Goal: Information Seeking & Learning: Learn about a topic

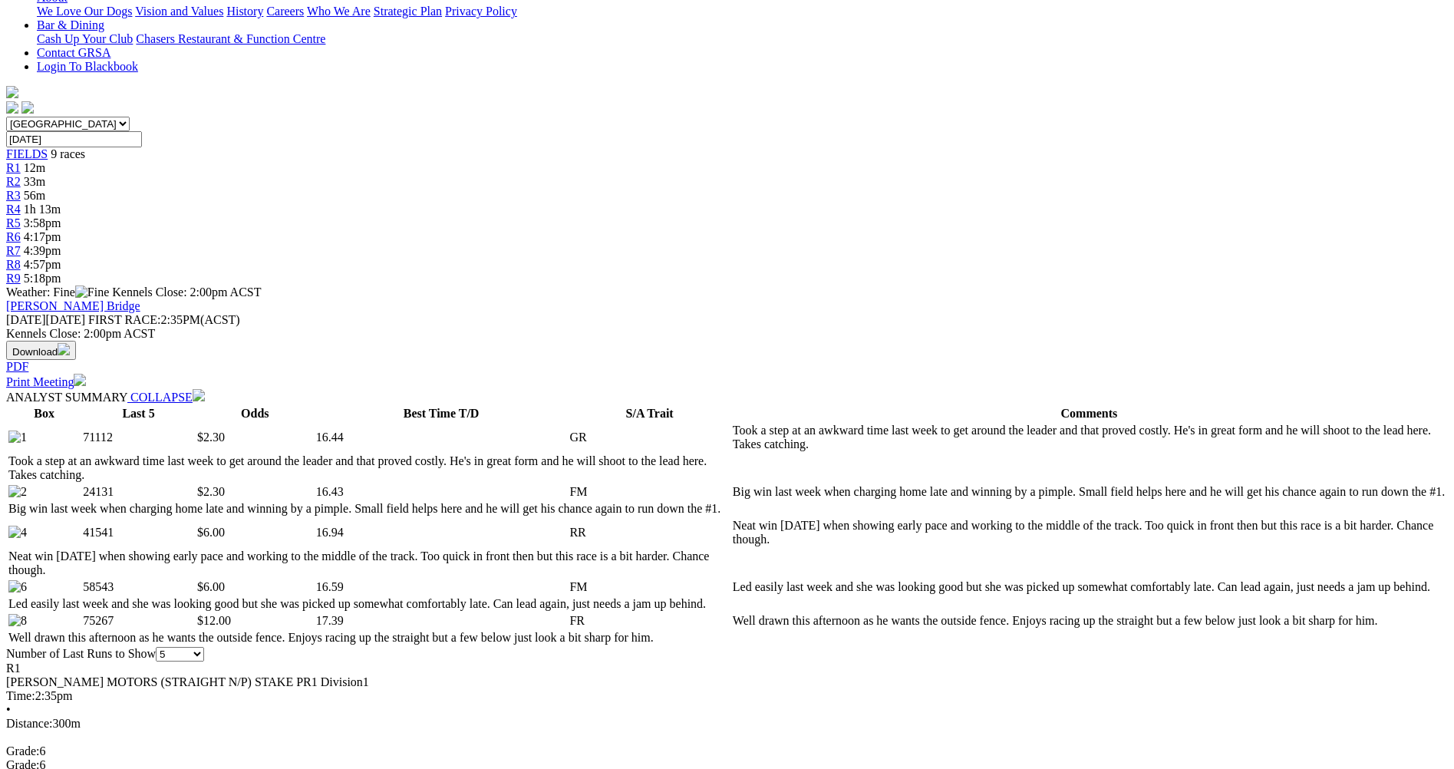
scroll to position [537, 0]
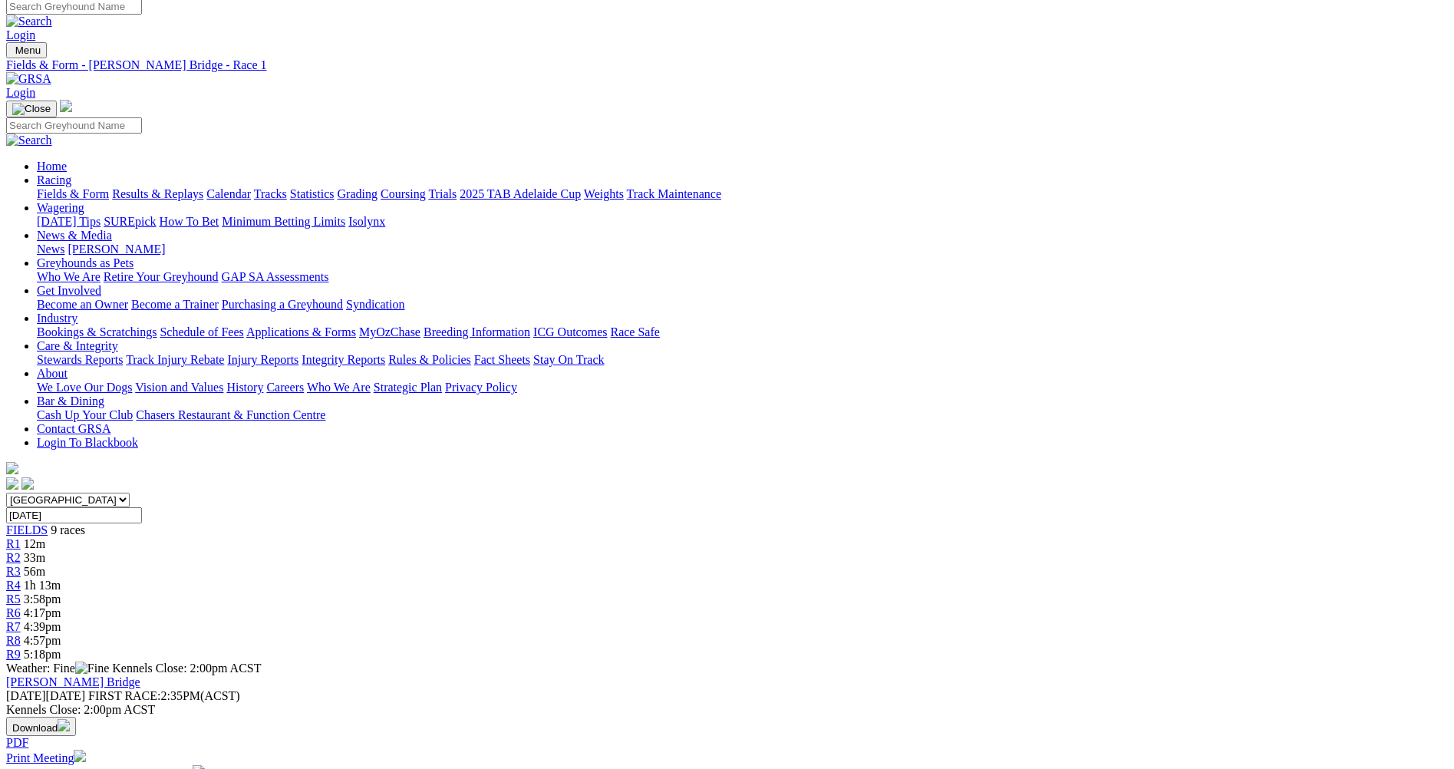
scroll to position [0, 0]
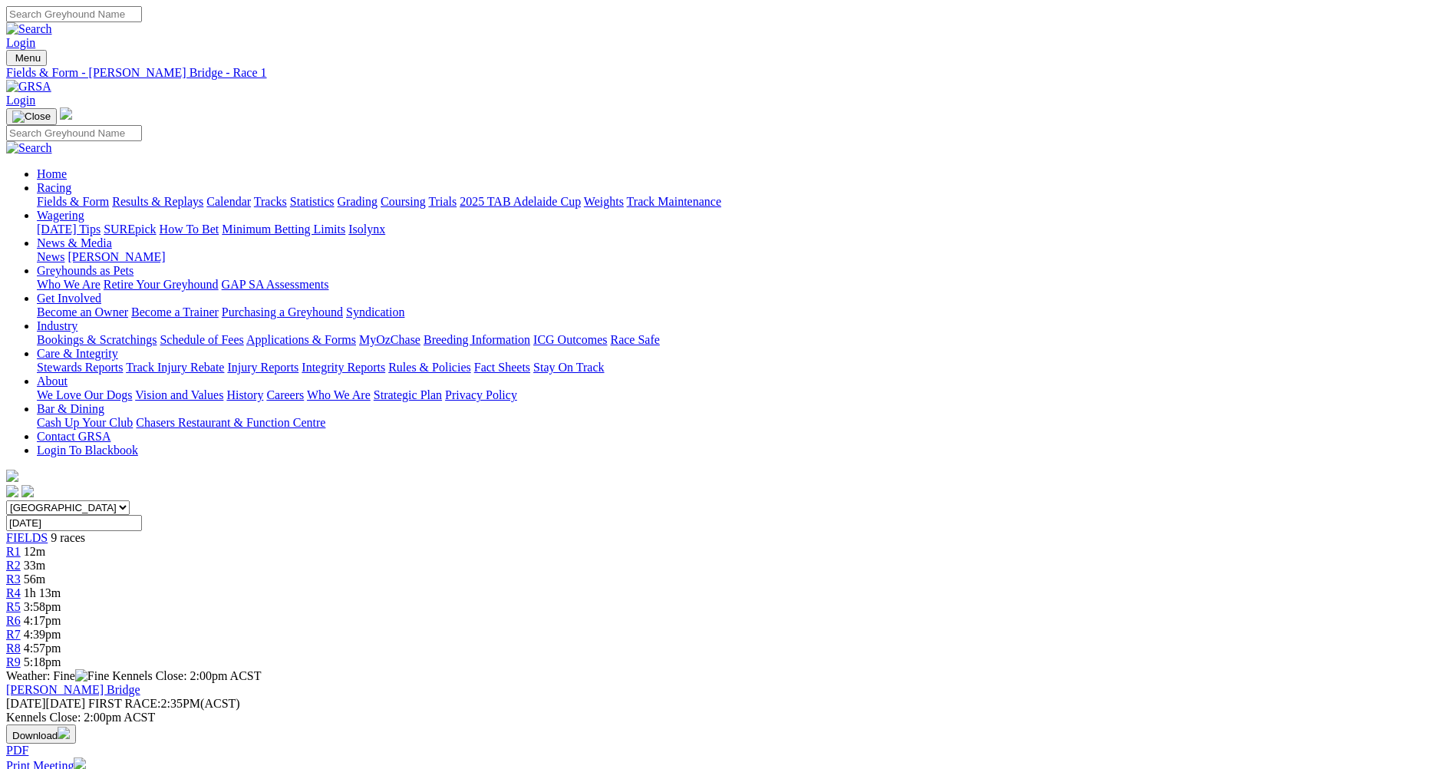
click at [478, 559] on div "R2 33m" at bounding box center [727, 566] width 1442 height 14
click at [21, 572] on span "R3" at bounding box center [13, 578] width 15 height 13
click at [45, 559] on span "31m" at bounding box center [34, 565] width 21 height 13
click at [21, 545] on span "R1" at bounding box center [13, 551] width 15 height 13
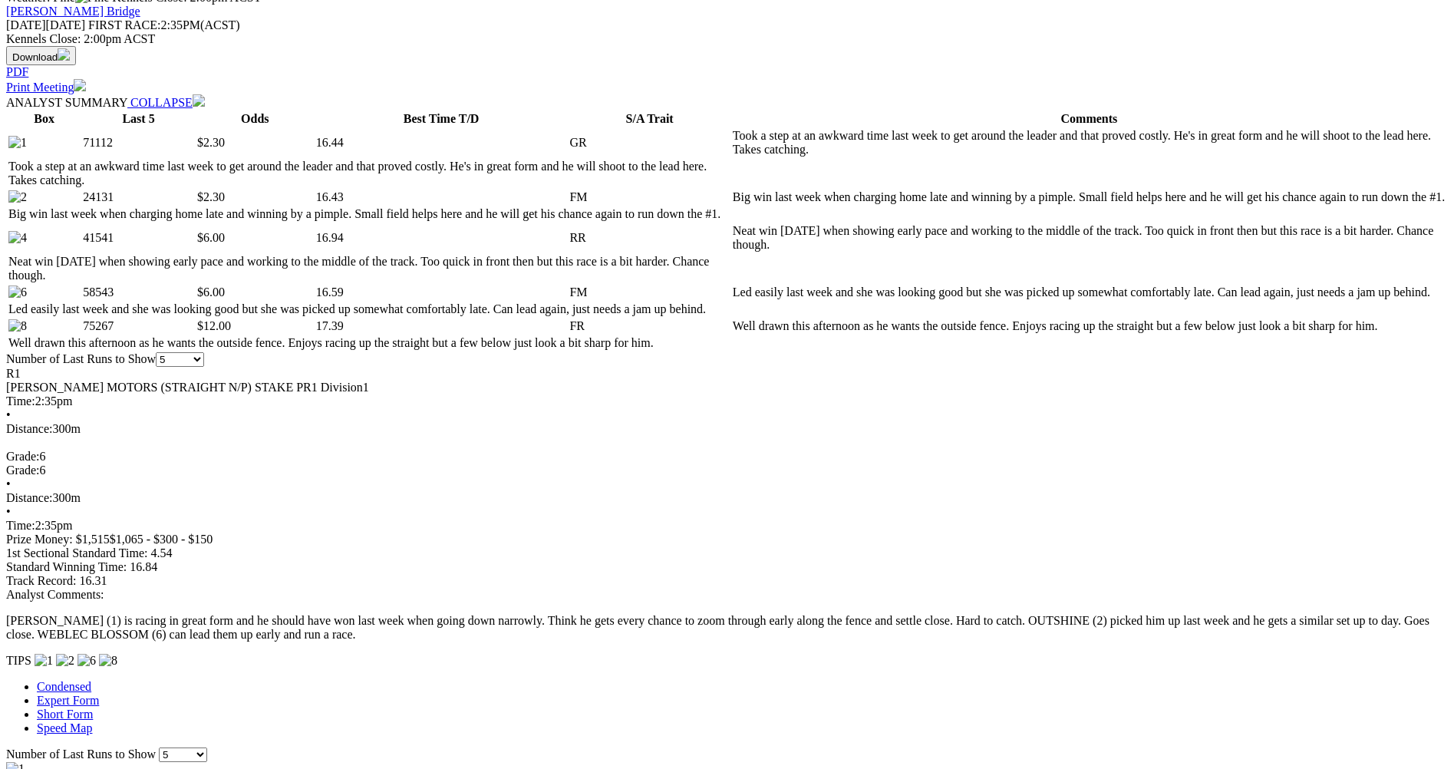
scroll to position [691, 0]
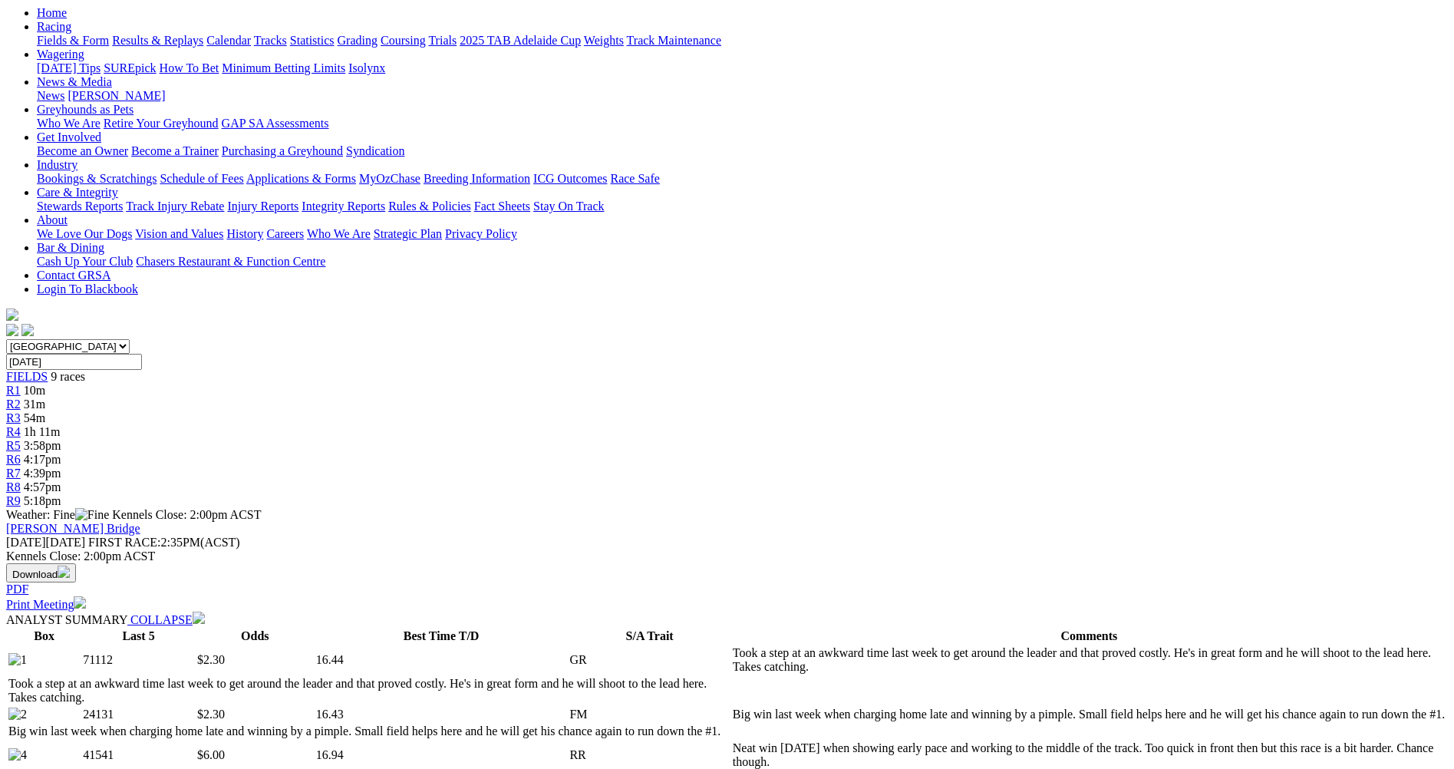
scroll to position [0, 0]
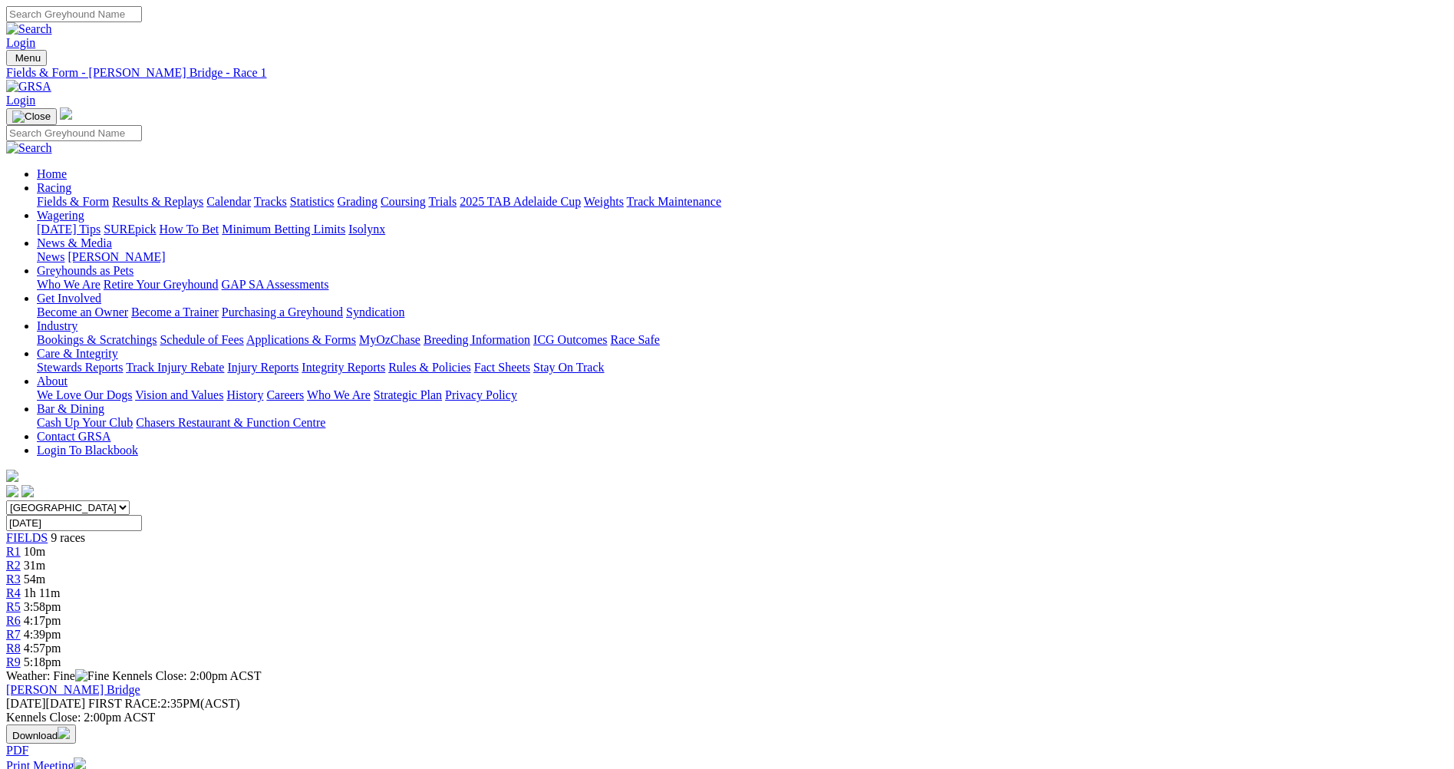
click at [21, 559] on span "R2" at bounding box center [13, 565] width 15 height 13
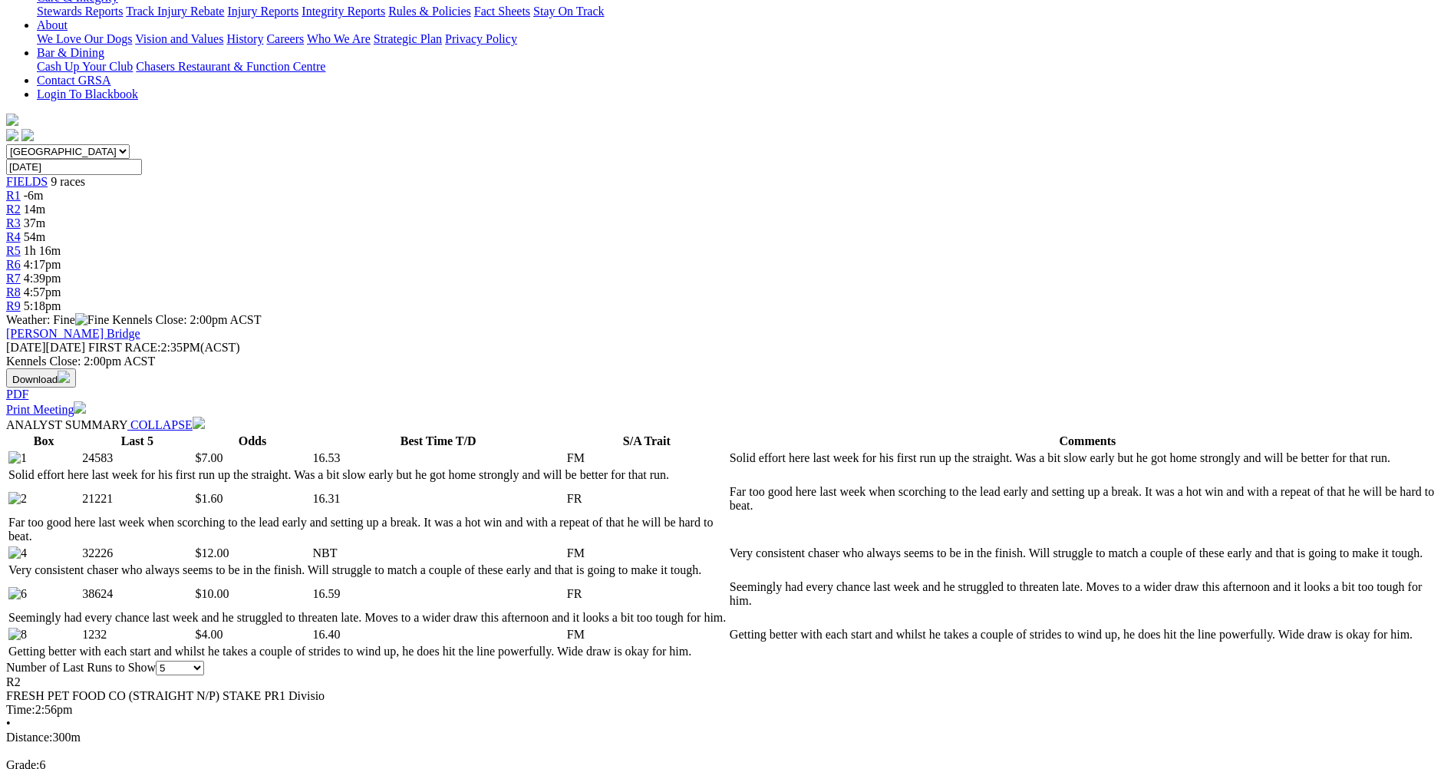
scroll to position [384, 0]
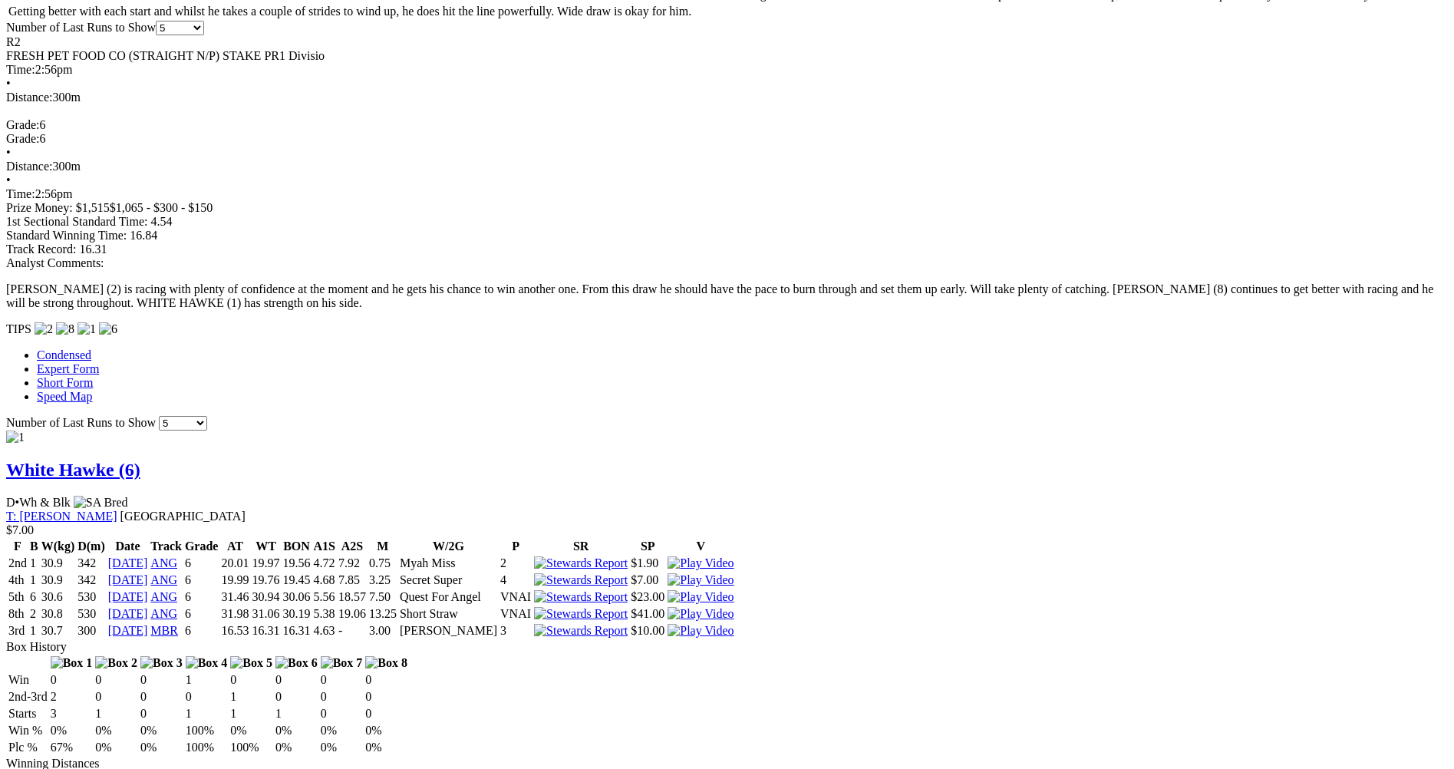
scroll to position [997, 0]
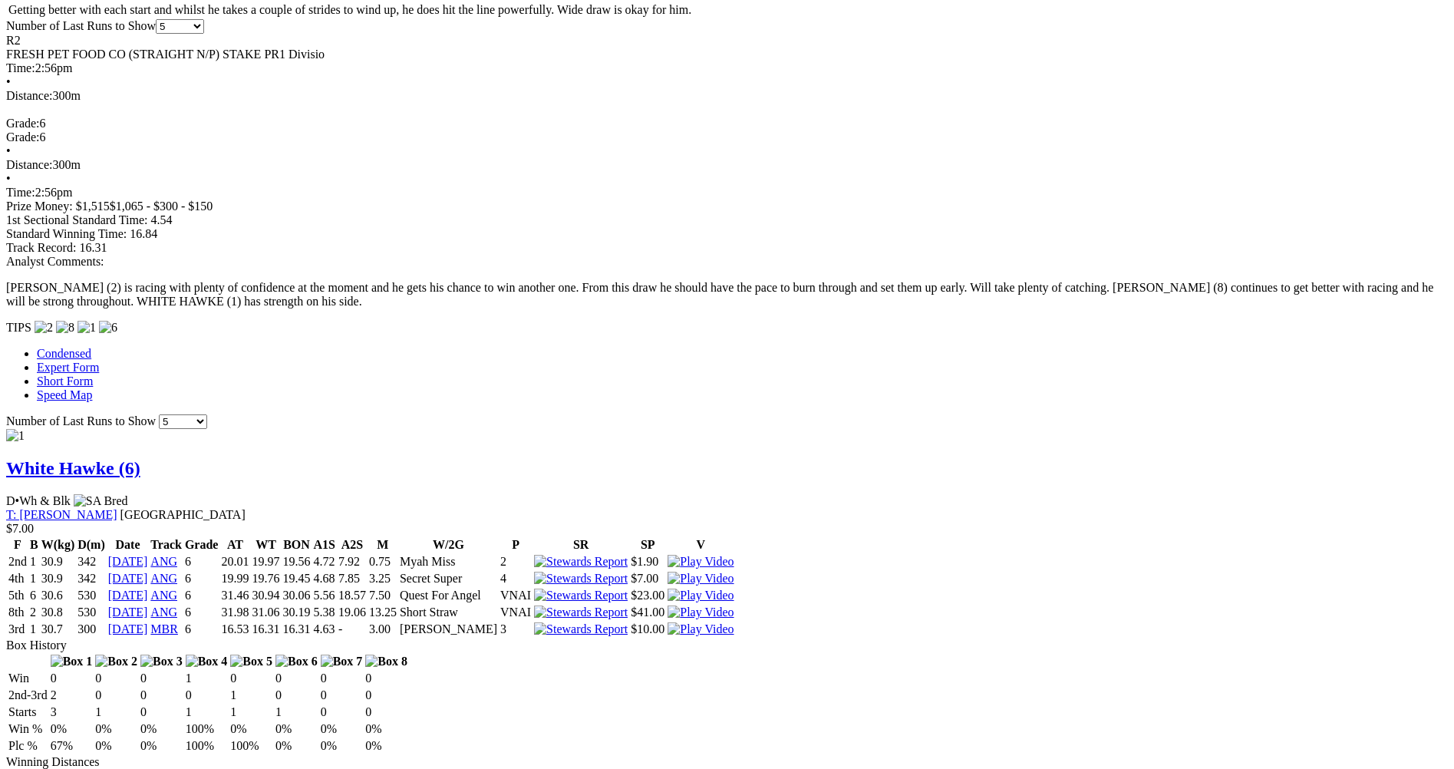
scroll to position [1228, 0]
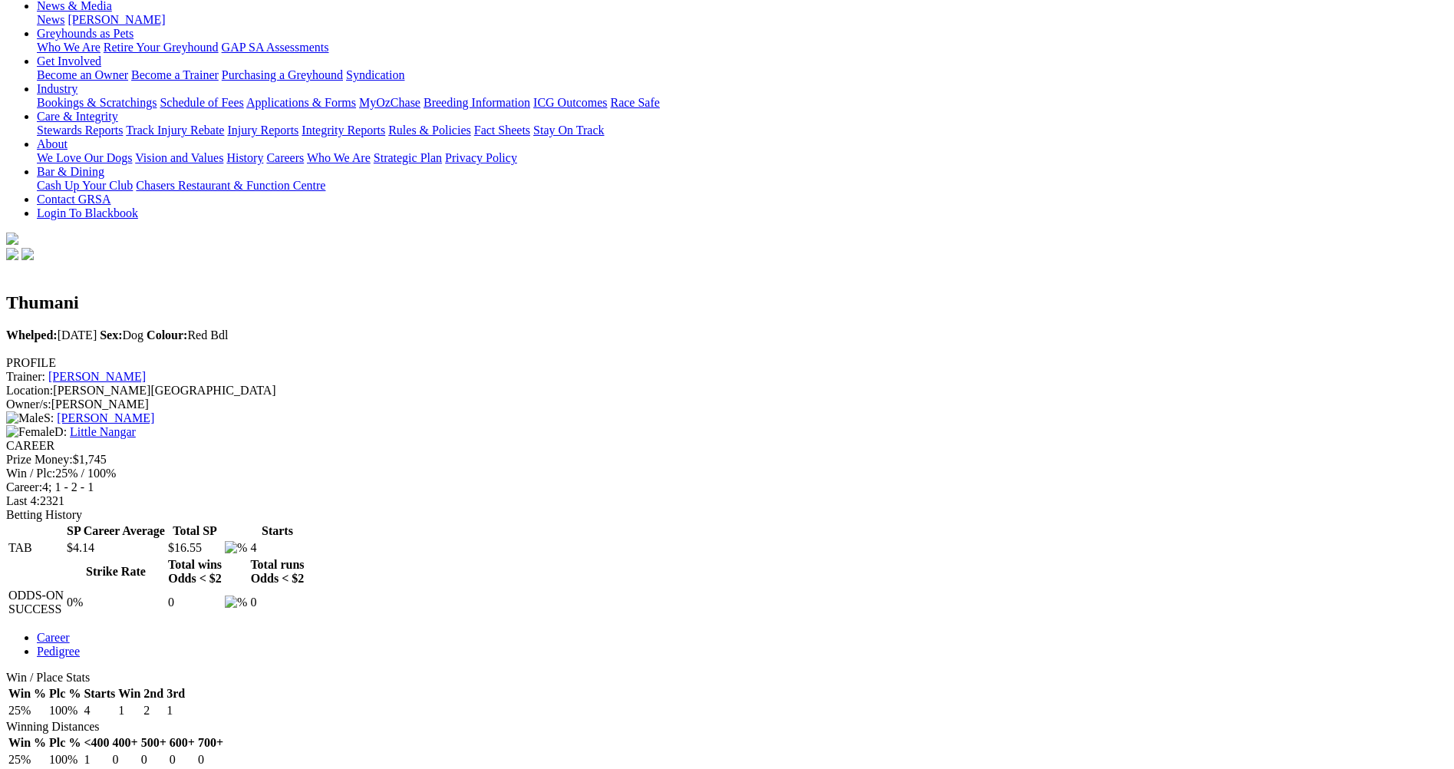
scroll to position [77, 0]
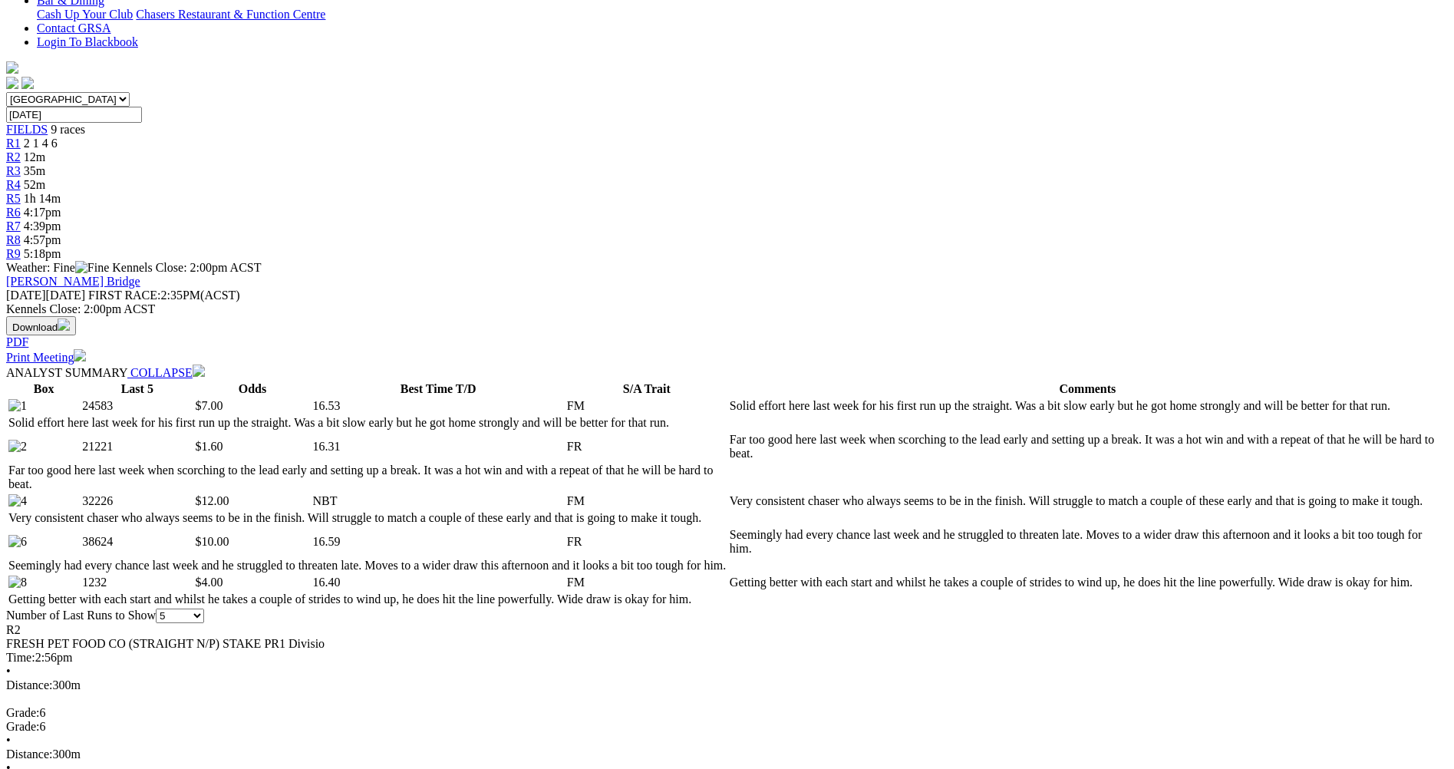
scroll to position [614, 0]
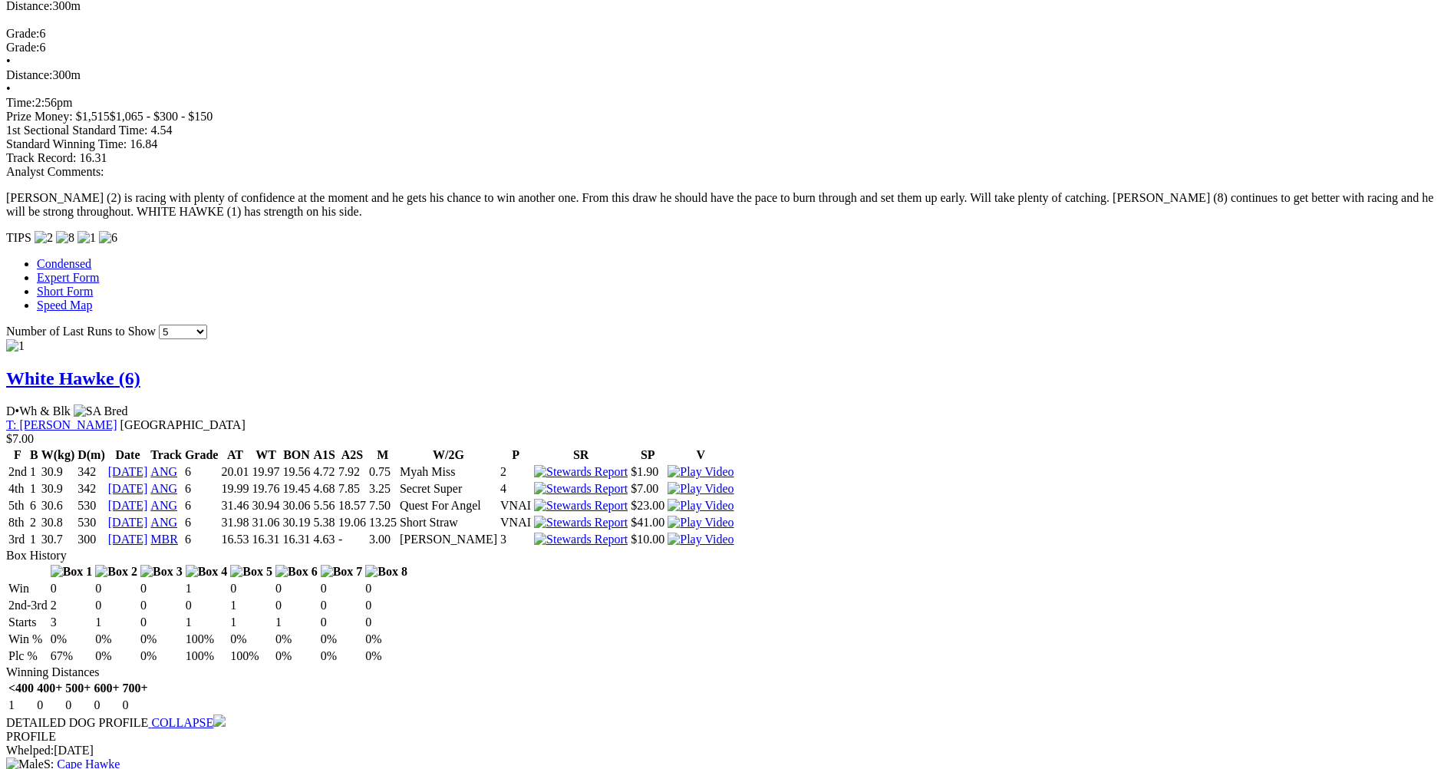
scroll to position [767, 0]
